Goal: Complete application form: Complete application form

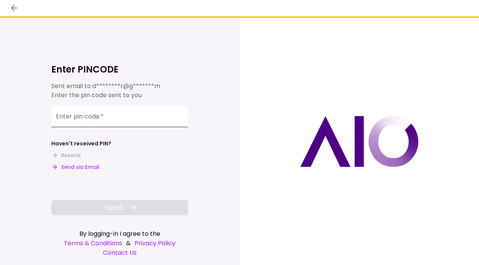
click at [156, 119] on input "Enter pin code   *" at bounding box center [119, 116] width 137 height 21
paste input "******"
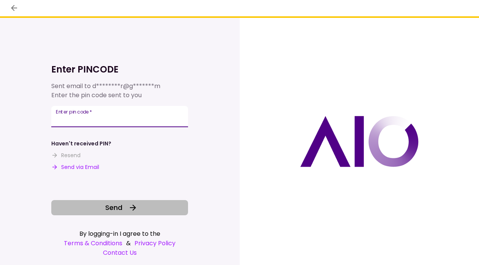
type input "******"
click at [124, 213] on button "Send" at bounding box center [119, 207] width 137 height 15
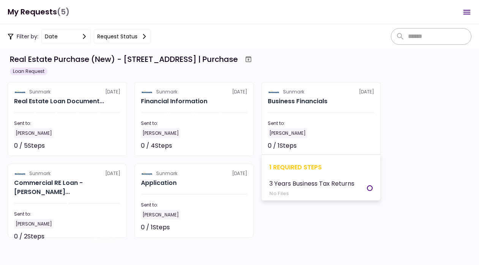
scroll to position [8, 0]
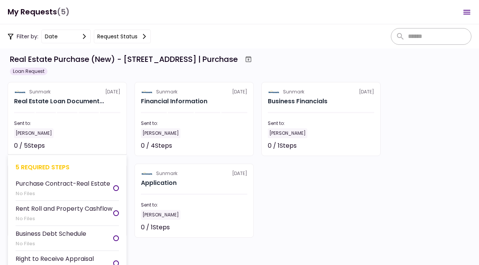
click at [52, 108] on section "Sunmark [DATE] Real Estate Loan Document... Sent to: [PERSON_NAME] 0 / 5 Steps …" at bounding box center [67, 119] width 119 height 74
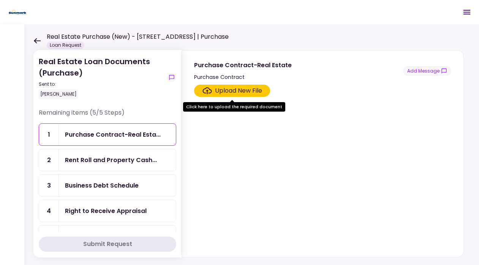
click at [252, 93] on div "Upload New File" at bounding box center [238, 90] width 47 height 9
click at [0, 0] on input "Upload New File" at bounding box center [0, 0] width 0 height 0
click at [240, 89] on div "Upload New File" at bounding box center [238, 90] width 47 height 9
click at [0, 0] on input "Upload New File" at bounding box center [0, 0] width 0 height 0
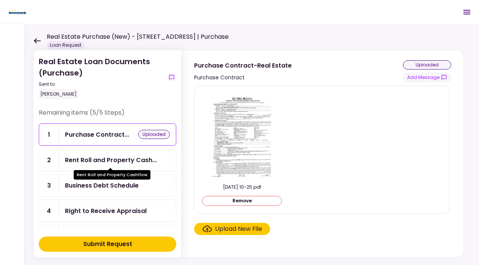
click at [125, 157] on div "Rent Roll and Property Cash..." at bounding box center [111, 159] width 92 height 9
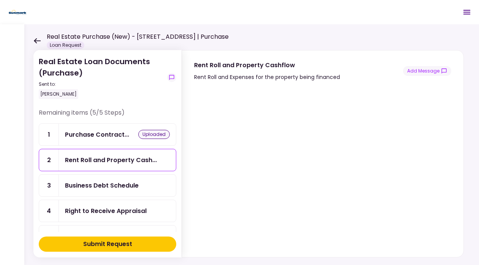
click at [107, 187] on div "Business Debt Schedule" at bounding box center [102, 185] width 74 height 9
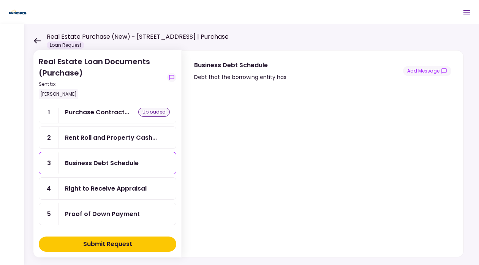
scroll to position [22, 0]
click at [37, 40] on icon at bounding box center [36, 41] width 7 height 6
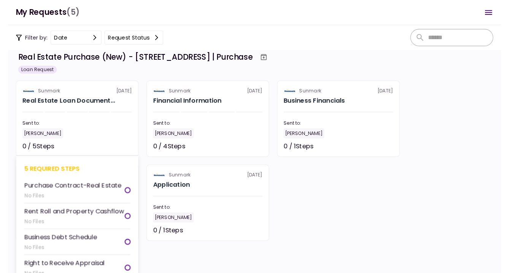
scroll to position [12, 0]
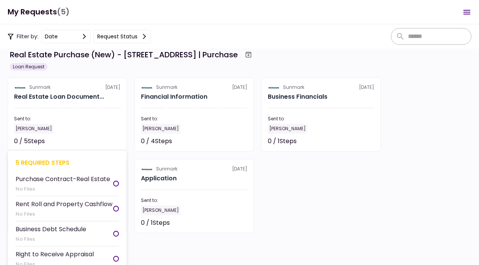
click at [93, 191] on div "No Files" at bounding box center [63, 189] width 95 height 8
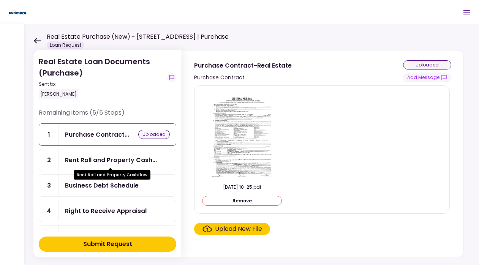
click at [125, 161] on div "Rent Roll and Property Cash..." at bounding box center [111, 159] width 92 height 9
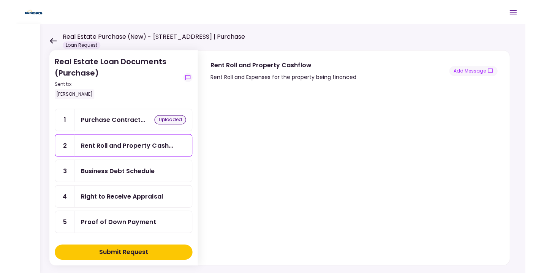
scroll to position [15, 0]
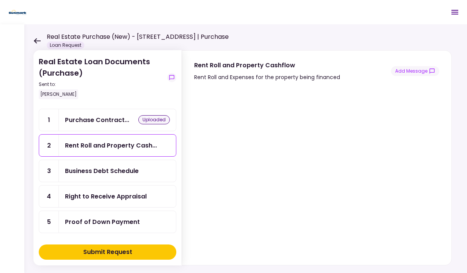
click at [442, 204] on div at bounding box center [316, 173] width 269 height 183
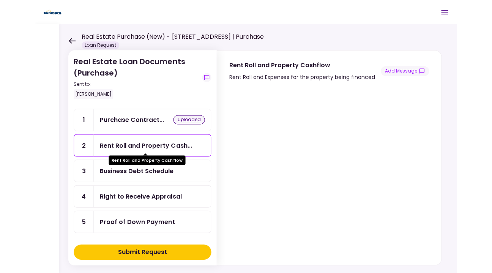
scroll to position [14, 0]
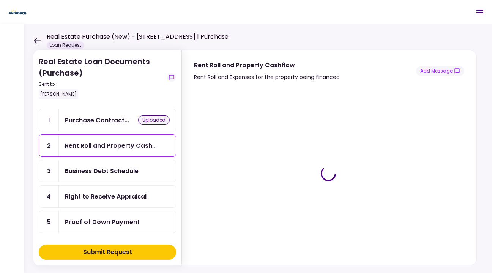
click at [114, 169] on div "Business Debt Schedule" at bounding box center [102, 170] width 74 height 9
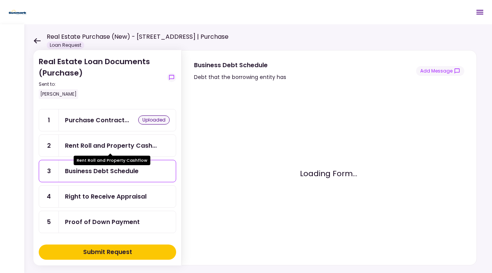
click at [117, 148] on div "Rent Roll and Property Cash..." at bounding box center [111, 145] width 92 height 9
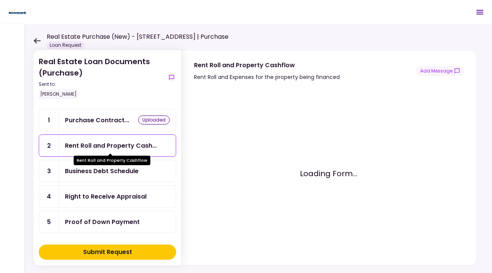
click at [109, 173] on div "Business Debt Schedule" at bounding box center [102, 170] width 74 height 9
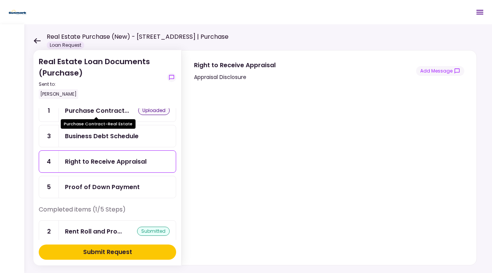
scroll to position [26, 0]
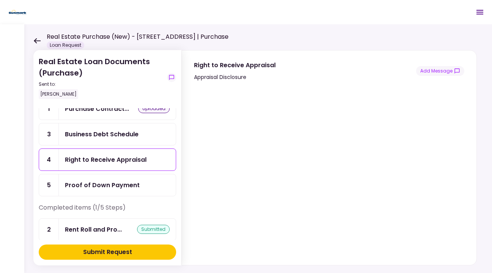
click at [95, 134] on div "Business Debt Schedule" at bounding box center [102, 134] width 74 height 9
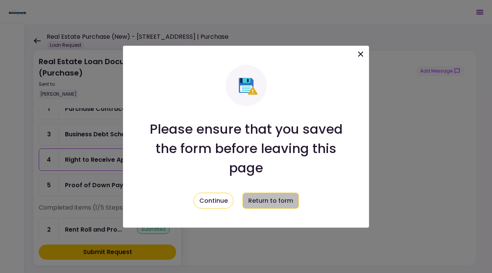
click at [258, 196] on button "Return to form" at bounding box center [271, 201] width 56 height 16
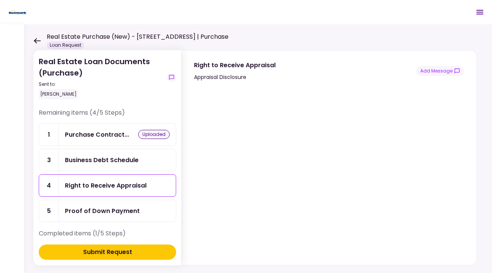
scroll to position [0, 0]
click at [35, 38] on icon at bounding box center [36, 41] width 7 height 6
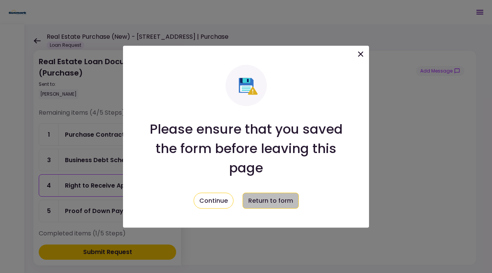
click at [258, 203] on button "Return to form" at bounding box center [271, 201] width 56 height 16
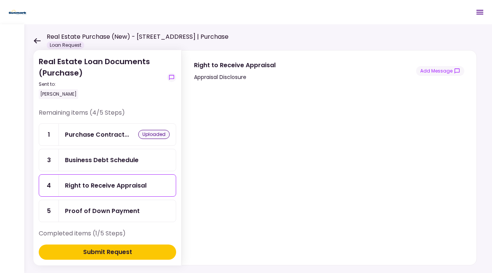
click at [35, 40] on icon at bounding box center [37, 40] width 7 height 5
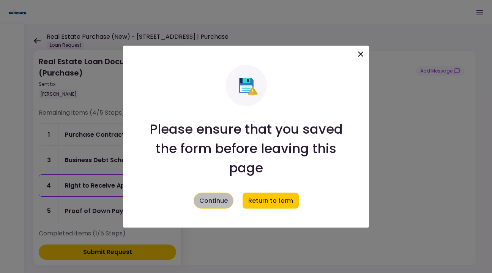
click at [210, 199] on button "Continue" at bounding box center [214, 201] width 40 height 16
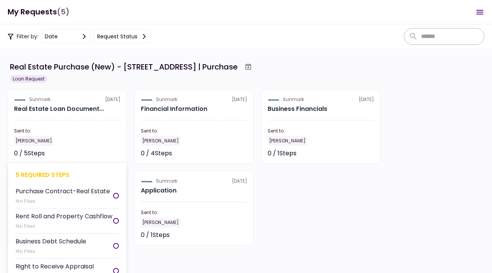
click at [31, 197] on div "No Files" at bounding box center [63, 201] width 95 height 8
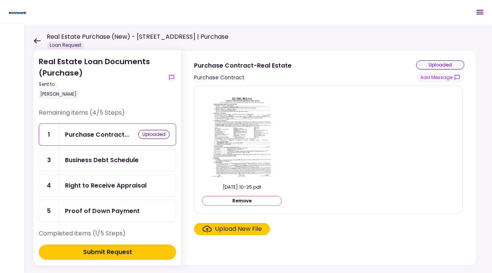
click at [65, 165] on div "Business Debt Schedule" at bounding box center [117, 160] width 117 height 22
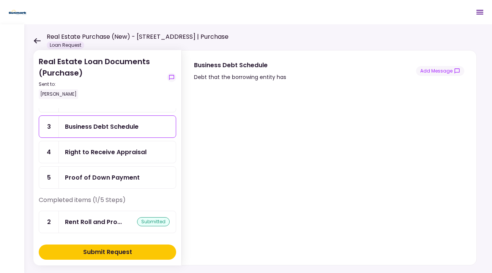
scroll to position [33, 0]
click at [34, 41] on icon at bounding box center [36, 41] width 7 height 6
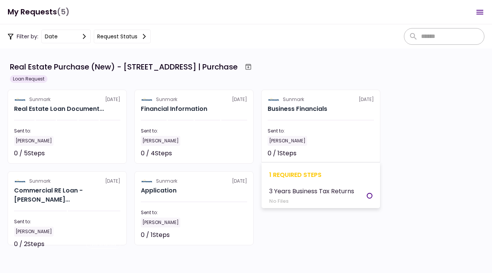
click at [282, 153] on div "0 / 1 Steps" at bounding box center [282, 153] width 29 height 9
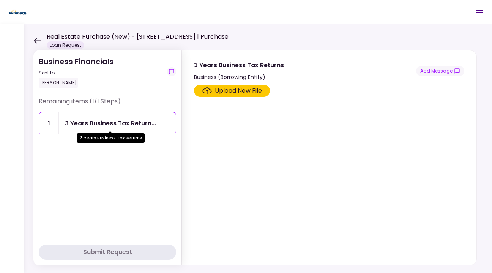
click at [141, 123] on div "3 Years Business Tax Return..." at bounding box center [110, 122] width 91 height 9
click at [35, 40] on icon at bounding box center [37, 40] width 7 height 5
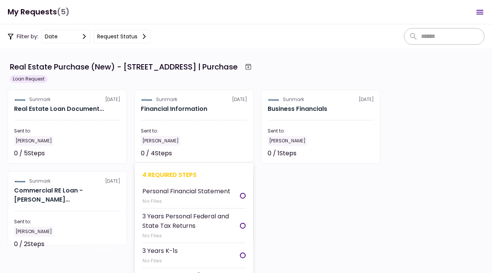
click at [200, 224] on div "3 Years Personal Federal and State Tax Returns" at bounding box center [191, 221] width 98 height 19
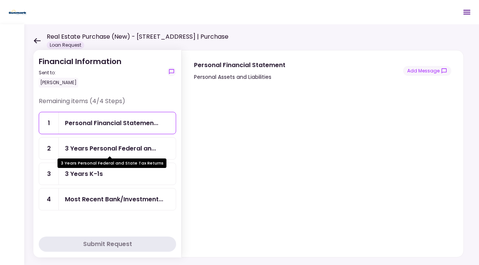
click at [121, 150] on div "3 Years Personal Federal an..." at bounding box center [110, 148] width 91 height 9
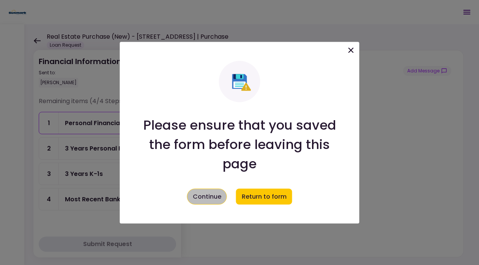
click at [220, 194] on button "Continue" at bounding box center [207, 197] width 40 height 16
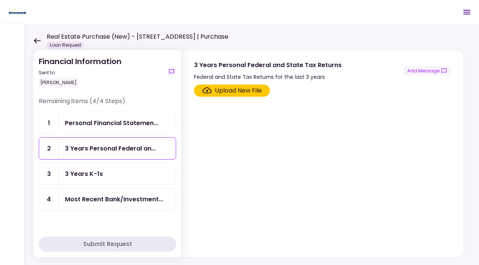
click at [139, 123] on div "Personal Financial Statemen..." at bounding box center [111, 122] width 93 height 9
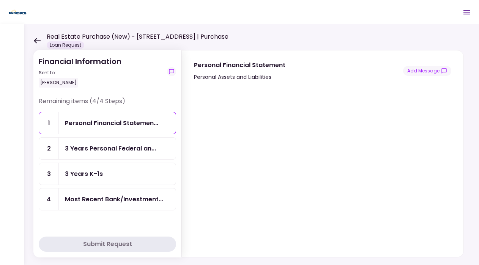
click at [123, 158] on div "3 Years Personal Federal an..." at bounding box center [117, 149] width 117 height 22
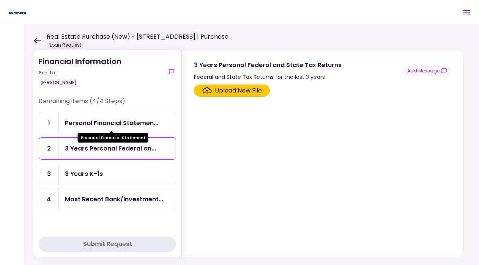
click at [116, 126] on div "Personal Financial Statemen..." at bounding box center [111, 122] width 93 height 9
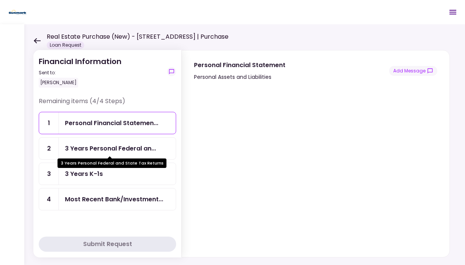
click at [132, 146] on div "3 Years Personal Federal an..." at bounding box center [110, 148] width 91 height 9
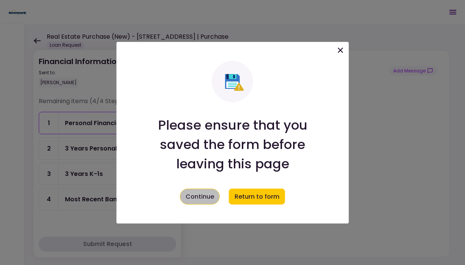
click at [211, 192] on button "Continue" at bounding box center [200, 197] width 40 height 16
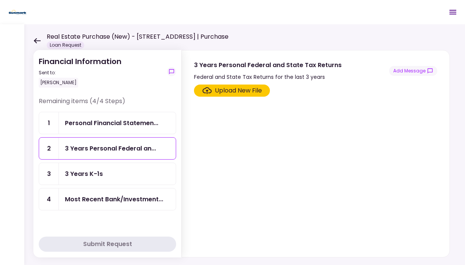
click at [136, 130] on div "Personal Financial Statemen..." at bounding box center [117, 123] width 117 height 22
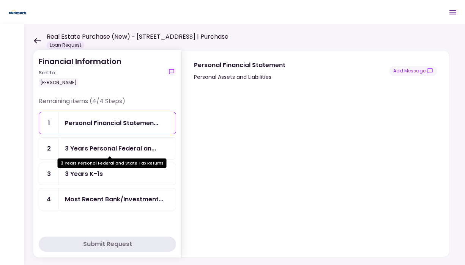
click at [98, 150] on div "3 Years Personal Federal an..." at bounding box center [110, 148] width 91 height 9
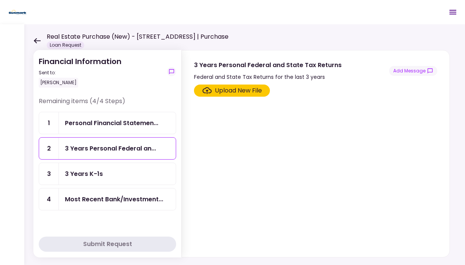
click at [231, 90] on div "Upload New File" at bounding box center [238, 90] width 47 height 9
click at [0, 0] on input "Upload New File" at bounding box center [0, 0] width 0 height 0
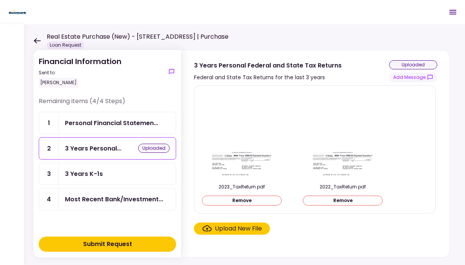
click at [240, 228] on div "Upload New File" at bounding box center [238, 228] width 47 height 9
click at [0, 0] on input "Upload New File" at bounding box center [0, 0] width 0 height 0
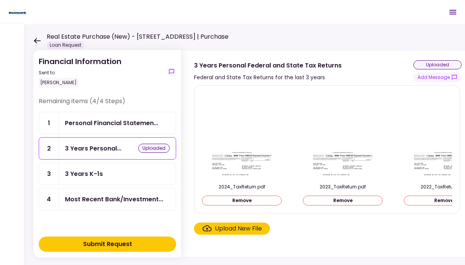
click at [134, 169] on div "3 Years K-1s" at bounding box center [117, 174] width 117 height 22
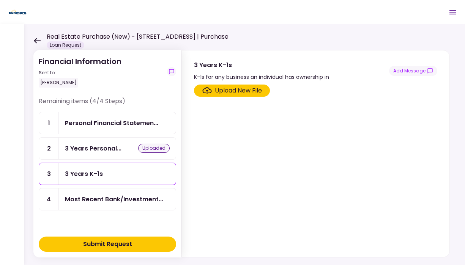
click at [106, 199] on div "Most Recent Bank/Investment..." at bounding box center [114, 199] width 98 height 9
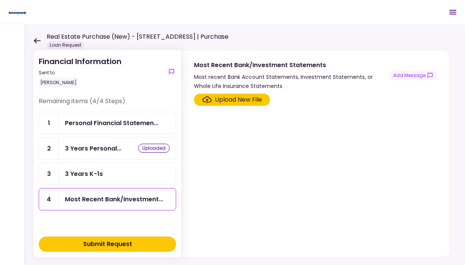
click at [217, 103] on div "Upload New File" at bounding box center [238, 99] width 47 height 9
click at [0, 0] on input "Upload New File" at bounding box center [0, 0] width 0 height 0
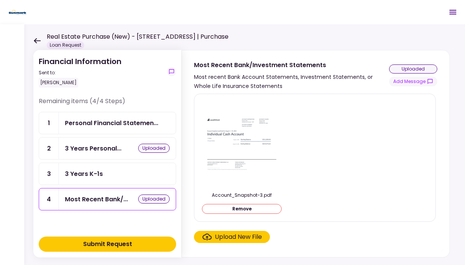
click at [96, 128] on div "Personal Financial Statemen..." at bounding box center [111, 122] width 93 height 9
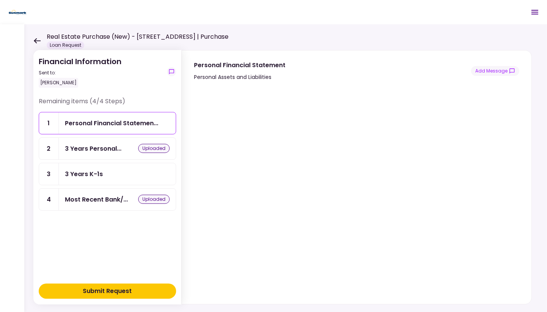
click at [152, 265] on button "Submit Request" at bounding box center [107, 291] width 137 height 15
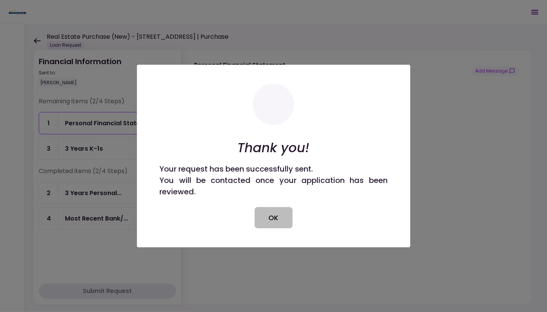
click at [279, 212] on button "OK" at bounding box center [274, 217] width 38 height 21
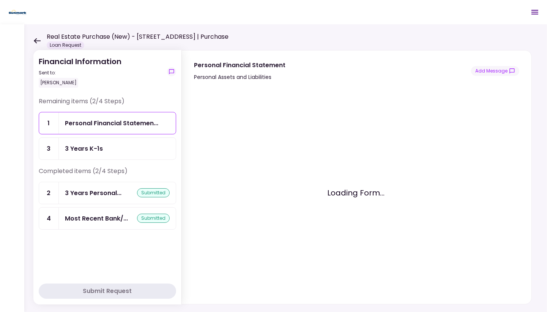
click at [264, 214] on div "Loading Form..." at bounding box center [356, 193] width 324 height 198
click at [36, 41] on icon at bounding box center [36, 41] width 7 height 6
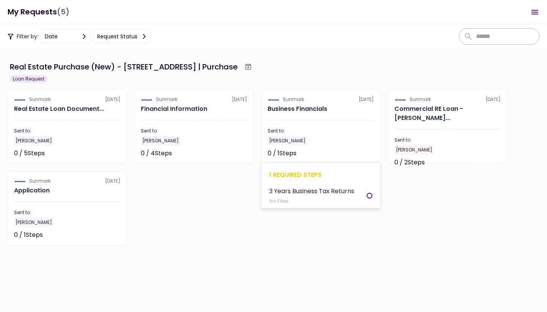
scroll to position [3, 0]
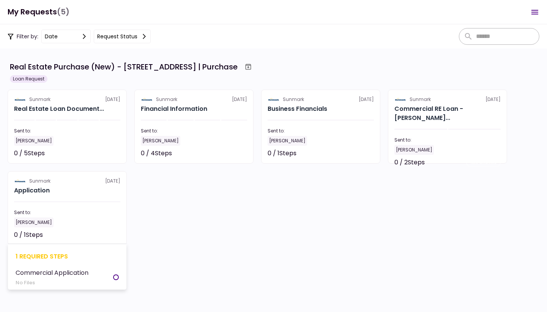
click at [64, 186] on section "Sunmark [DATE] Application Sent to: [PERSON_NAME] 0 / 1 Steps Not started 1 req…" at bounding box center [67, 208] width 119 height 74
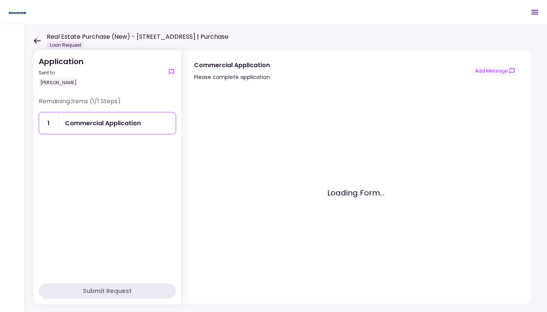
click at [116, 120] on div "Commercial Application" at bounding box center [103, 122] width 76 height 9
click at [110, 118] on div "Commercial Application" at bounding box center [103, 122] width 76 height 9
click at [31, 39] on div "Application Sent to: [PERSON_NAME] Remaining items (1/1 Steps) 1 Commercial App…" at bounding box center [285, 168] width 523 height 288
click at [39, 41] on icon at bounding box center [36, 41] width 7 height 6
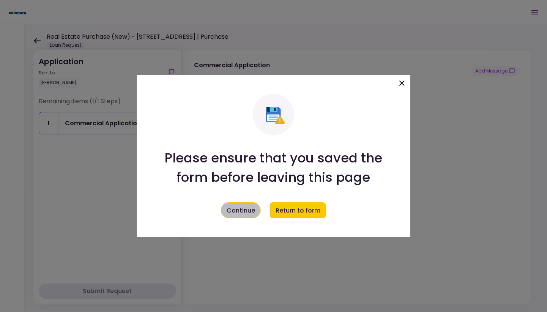
click at [251, 210] on button "Continue" at bounding box center [241, 210] width 40 height 16
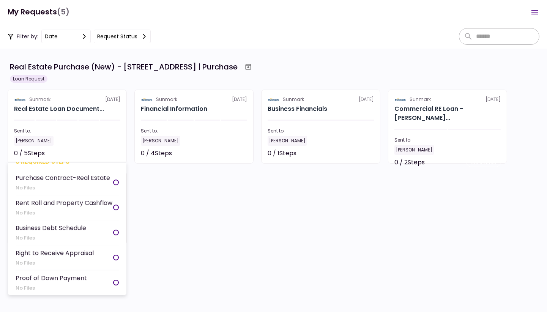
scroll to position [19, 0]
click at [64, 265] on div "Proof of Down Payment No Files" at bounding box center [51, 282] width 71 height 19
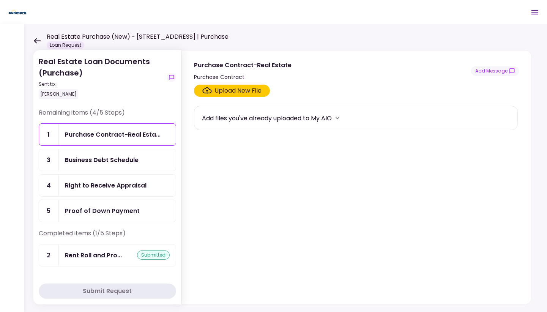
click at [109, 202] on div "Proof of Down Payment" at bounding box center [117, 211] width 117 height 22
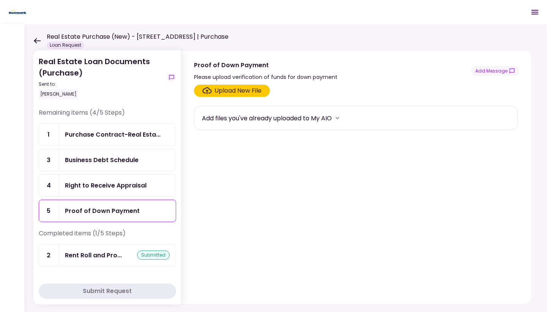
click at [221, 88] on div "Upload New File" at bounding box center [238, 90] width 47 height 9
click at [0, 0] on input "Upload New File" at bounding box center [0, 0] width 0 height 0
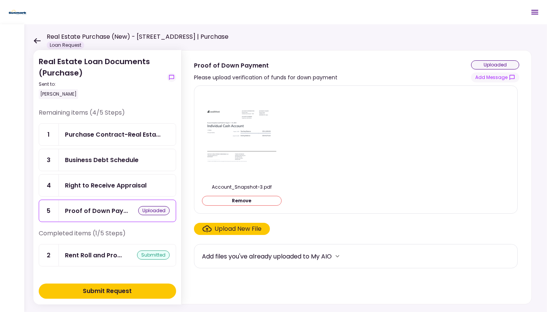
click at [117, 188] on div "Right to Receive Appraisal" at bounding box center [106, 185] width 82 height 9
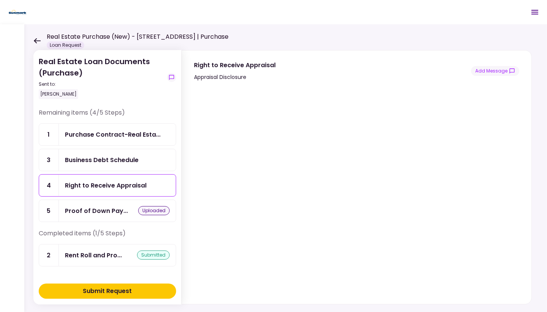
click at [116, 138] on div "Purchase Contract-Real Esta..." at bounding box center [117, 135] width 117 height 22
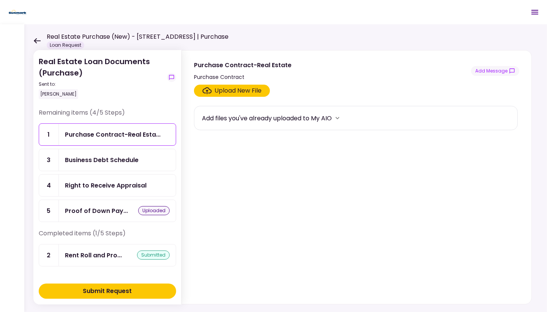
click at [100, 184] on div "Right to Receive Appraisal" at bounding box center [106, 185] width 82 height 9
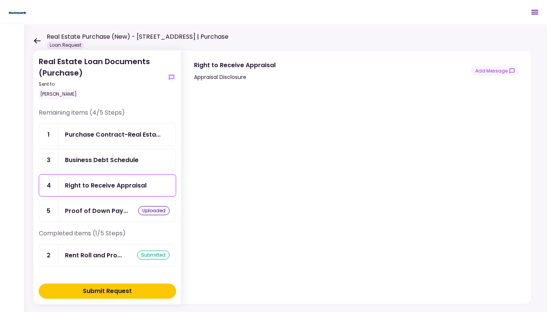
click at [117, 166] on div "Business Debt Schedule" at bounding box center [117, 160] width 117 height 22
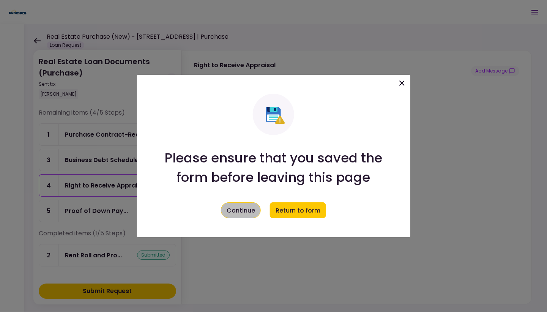
click at [252, 208] on button "Continue" at bounding box center [241, 210] width 40 height 16
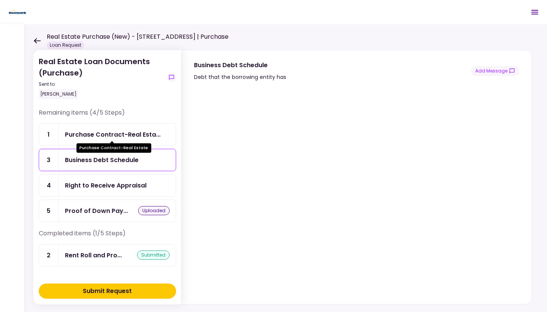
click at [125, 135] on div "Purchase Contract-Real Esta..." at bounding box center [113, 134] width 96 height 9
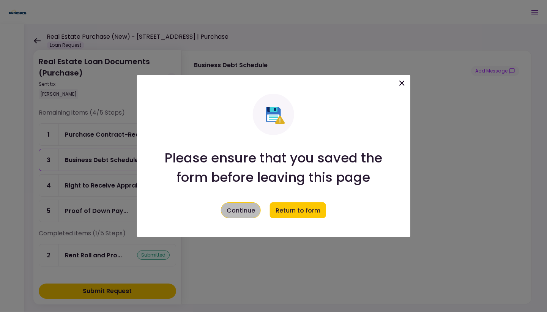
click at [252, 215] on button "Continue" at bounding box center [241, 210] width 40 height 16
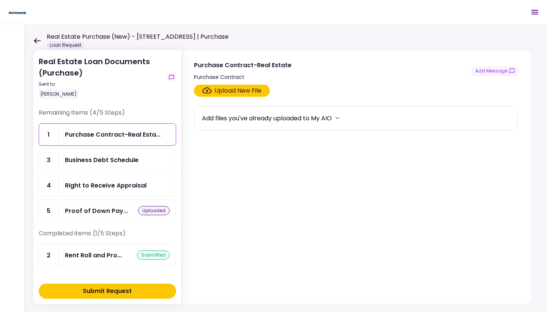
click at [251, 87] on div "Upload New File" at bounding box center [238, 90] width 47 height 9
click at [0, 0] on input "Upload New File" at bounding box center [0, 0] width 0 height 0
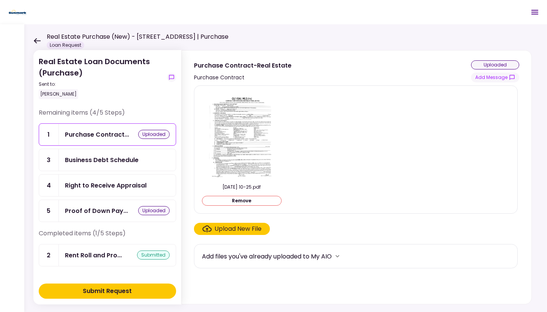
click at [123, 153] on div "Business Debt Schedule" at bounding box center [117, 160] width 117 height 22
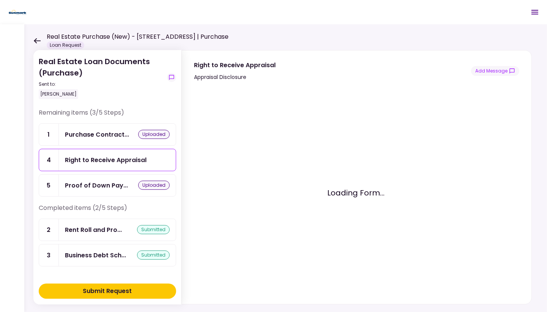
click at [37, 42] on icon at bounding box center [36, 41] width 7 height 6
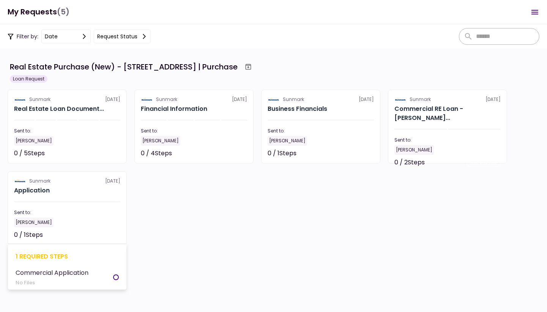
scroll to position [3, 0]
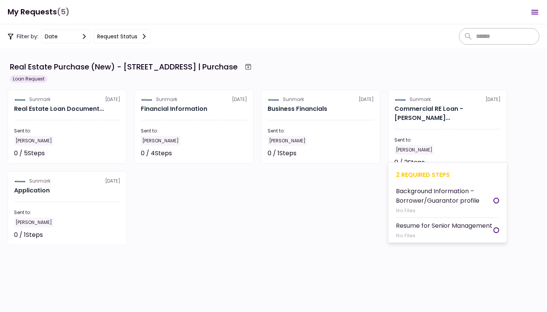
click at [436, 194] on div "Background Information – Borrower/Guarantor profile" at bounding box center [445, 195] width 98 height 19
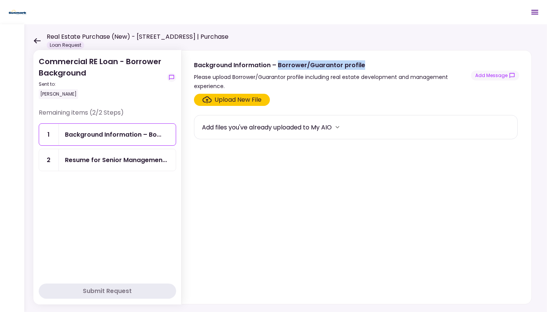
drag, startPoint x: 277, startPoint y: 64, endPoint x: 366, endPoint y: 63, distance: 89.3
click at [366, 63] on div "Background Information – Borrower/Guarantor profile" at bounding box center [332, 64] width 277 height 9
copy div "Borrower/Guarantor profile"
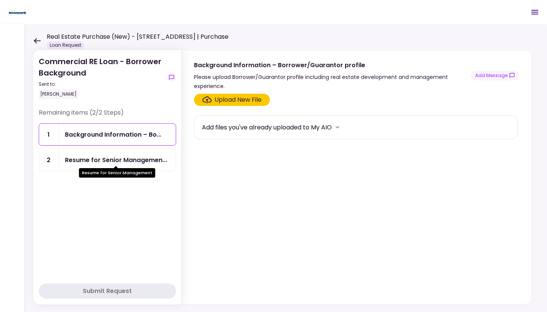
click at [107, 164] on div "Resume for Senior Management" at bounding box center [117, 170] width 76 height 15
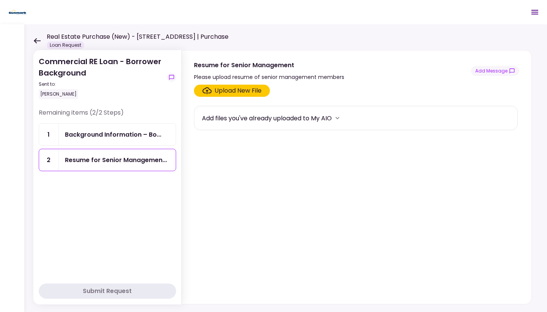
click at [108, 139] on div "Background Information – Bo..." at bounding box center [117, 135] width 117 height 22
